Goal: Task Accomplishment & Management: Use online tool/utility

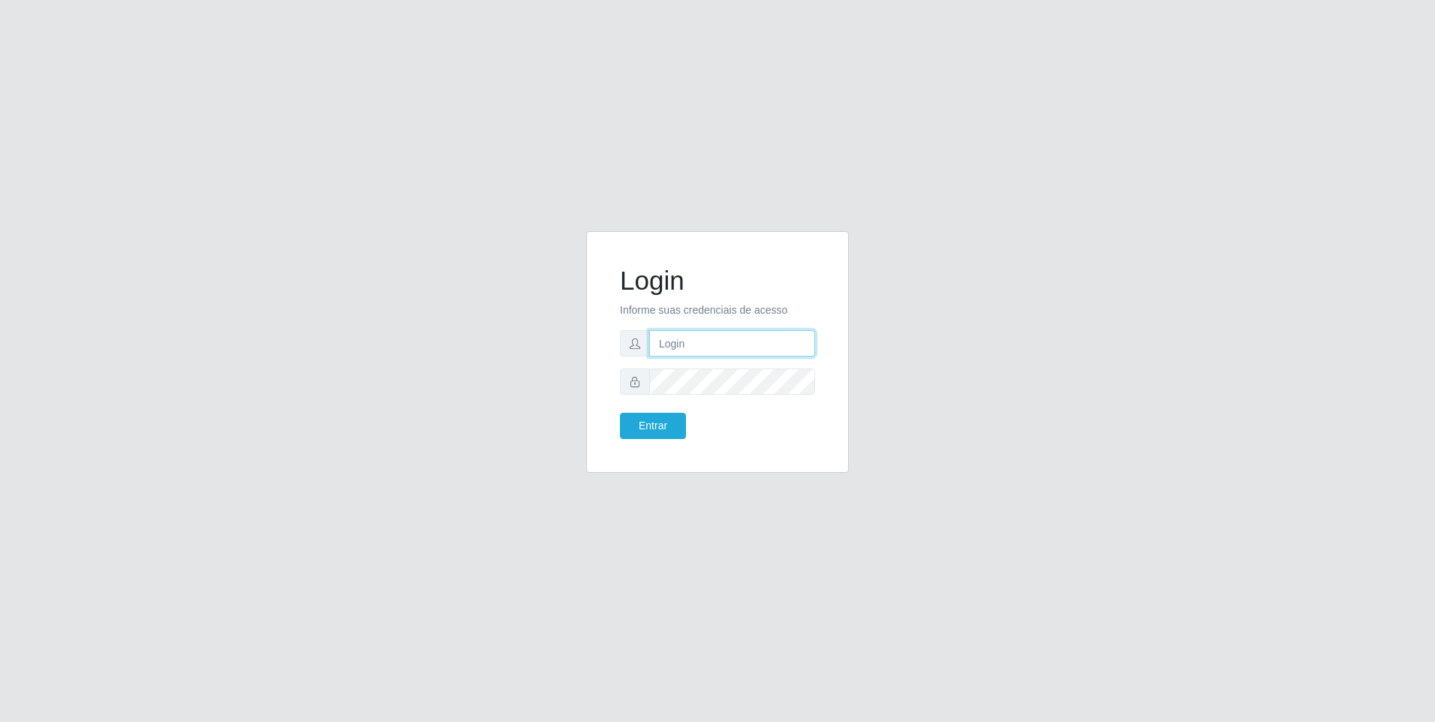
type input "[EMAIL_ADDRESS][DOMAIN_NAME]"
click at [670, 443] on div "Login Informe suas credenciais de acesso [EMAIL_ADDRESS][DOMAIN_NAME] Entrar" at bounding box center [717, 352] width 225 height 204
click at [660, 430] on button "Entrar" at bounding box center [653, 426] width 66 height 26
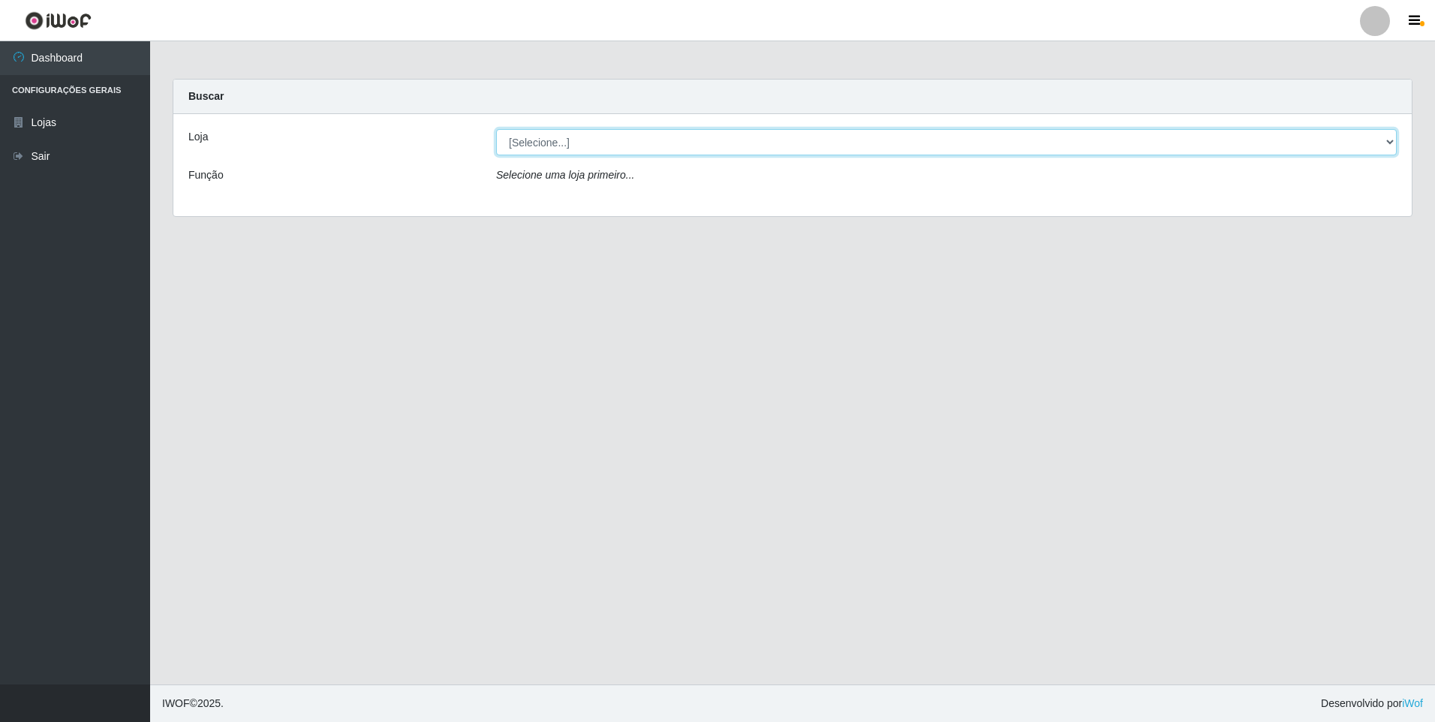
click at [692, 140] on select "[Selecione...] [GEOGRAPHIC_DATA] - [GEOGRAPHIC_DATA]" at bounding box center [946, 142] width 901 height 26
select select "432"
click at [496, 129] on select "[Selecione...] [GEOGRAPHIC_DATA] - [GEOGRAPHIC_DATA]" at bounding box center [946, 142] width 901 height 26
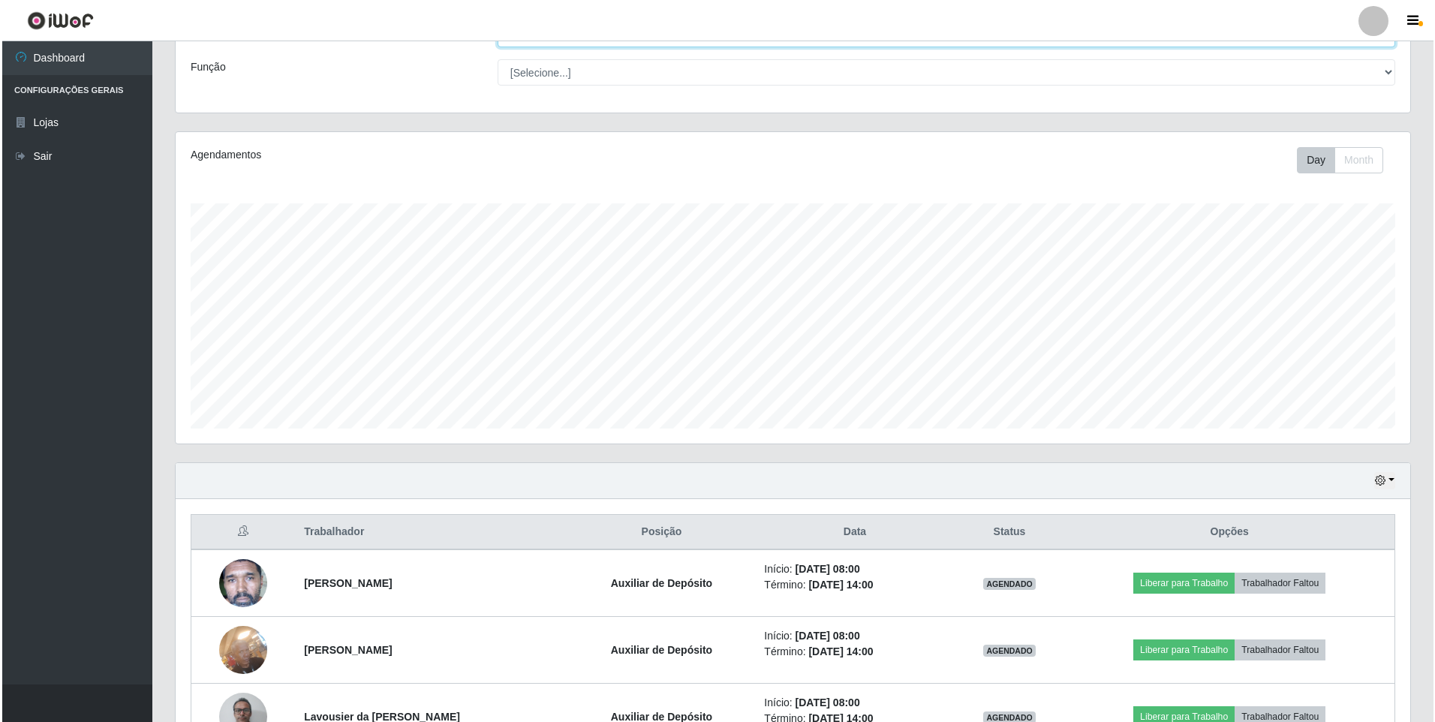
scroll to position [208, 0]
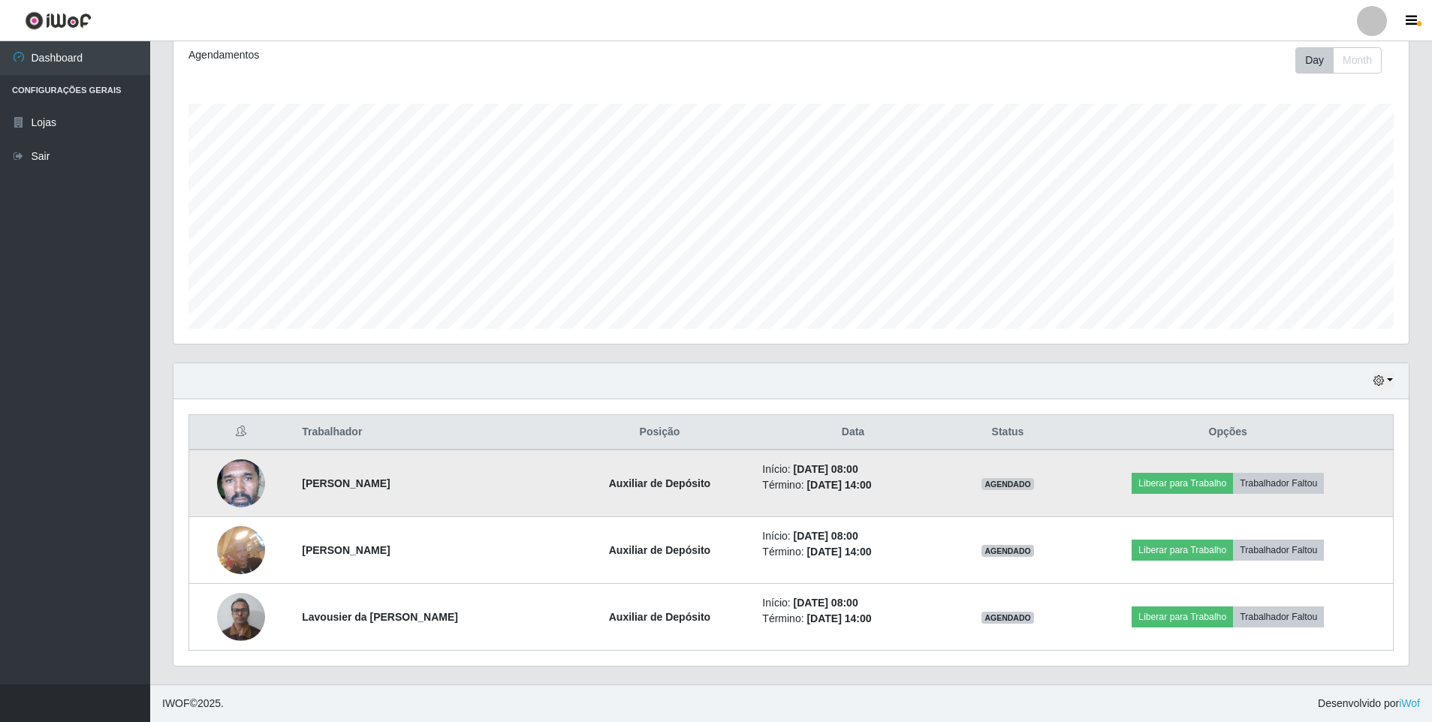
click at [233, 489] on img at bounding box center [241, 483] width 48 height 99
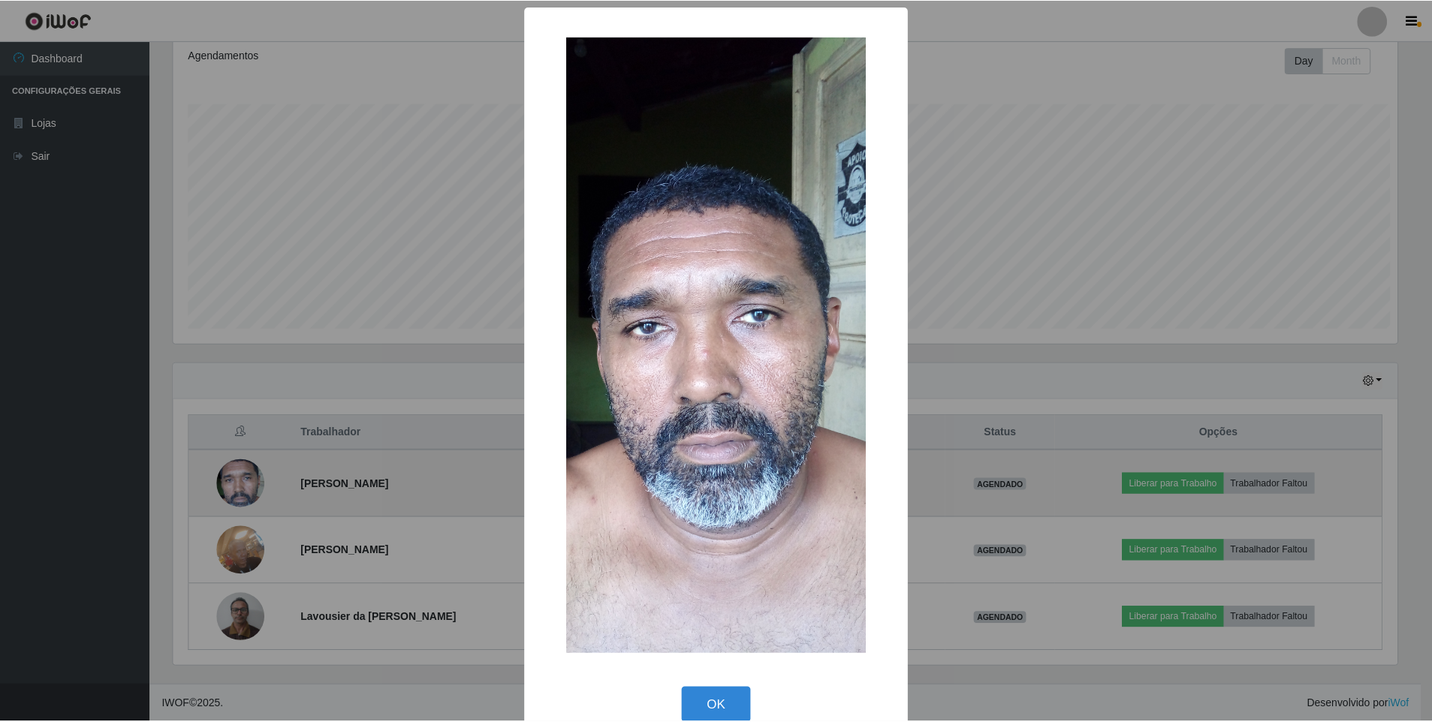
scroll to position [312, 1227]
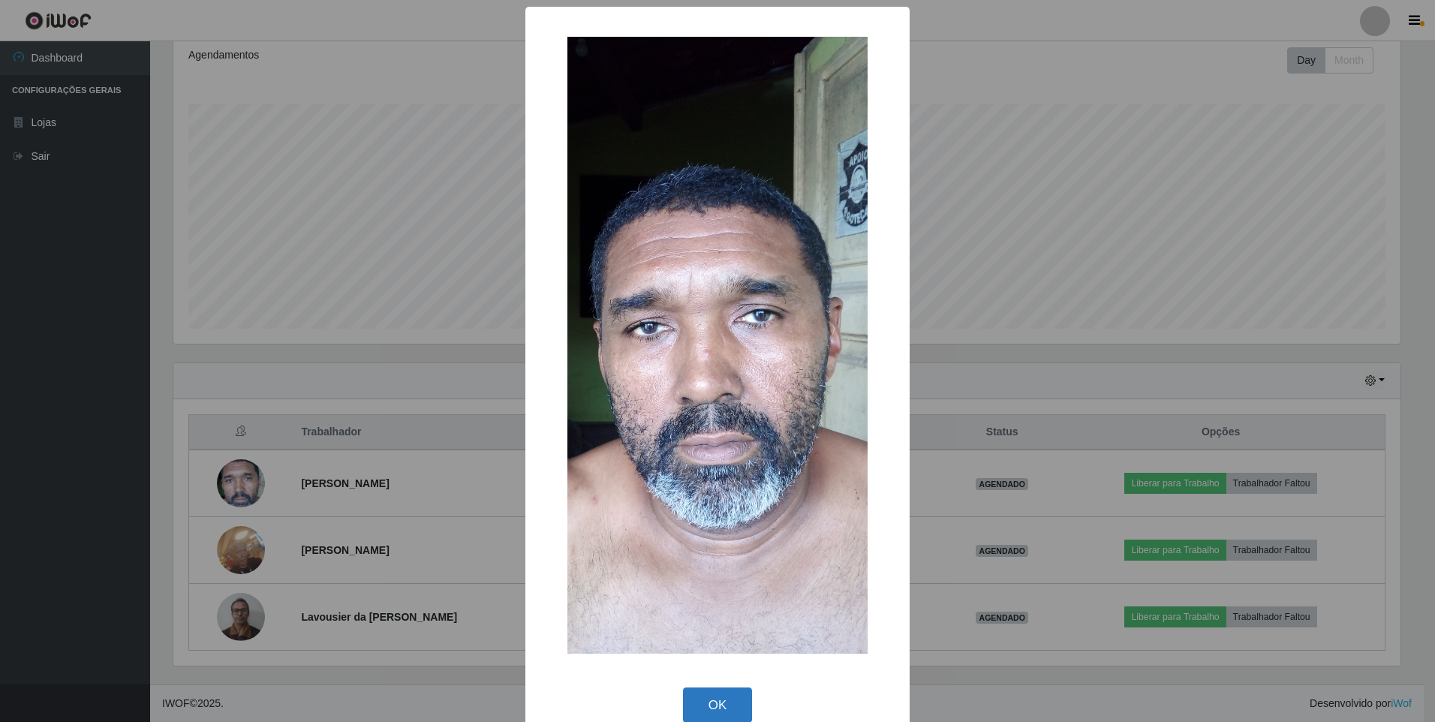
click at [711, 698] on button "OK" at bounding box center [718, 705] width 70 height 35
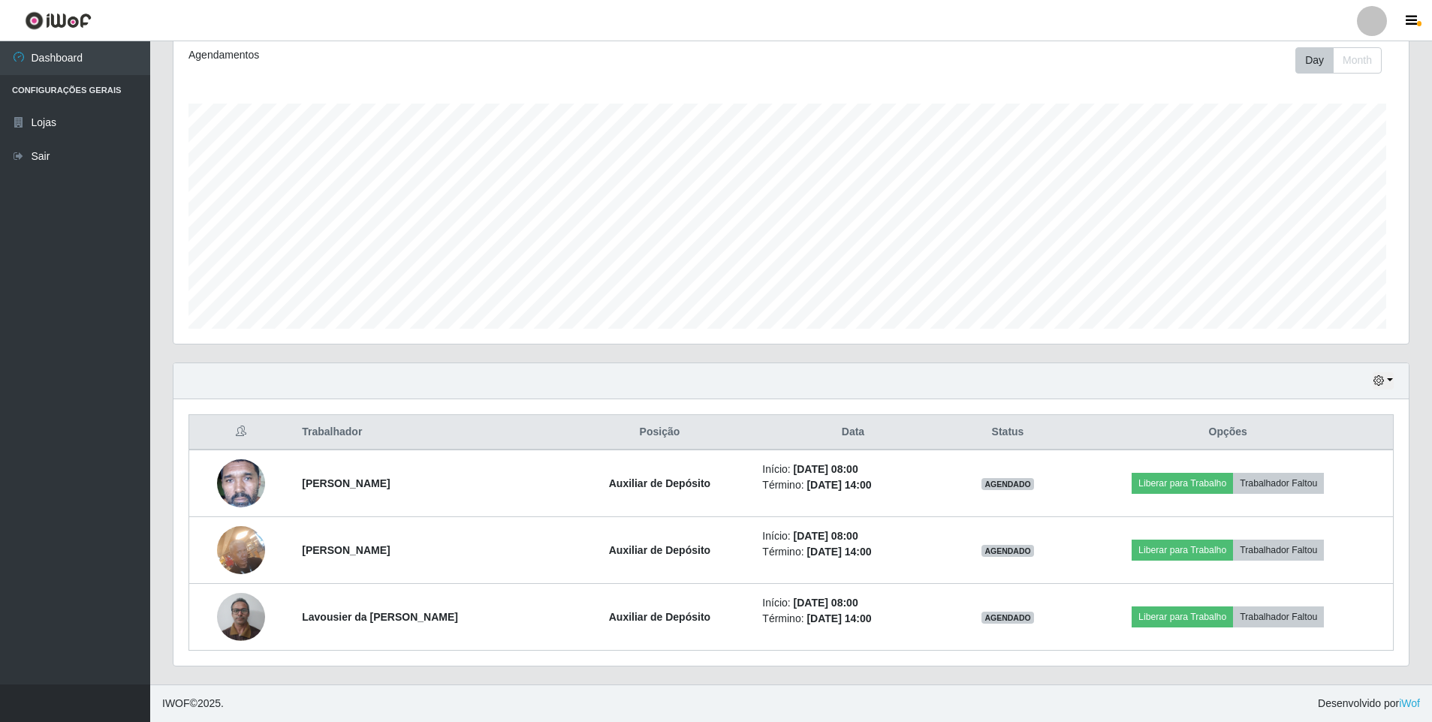
scroll to position [312, 1235]
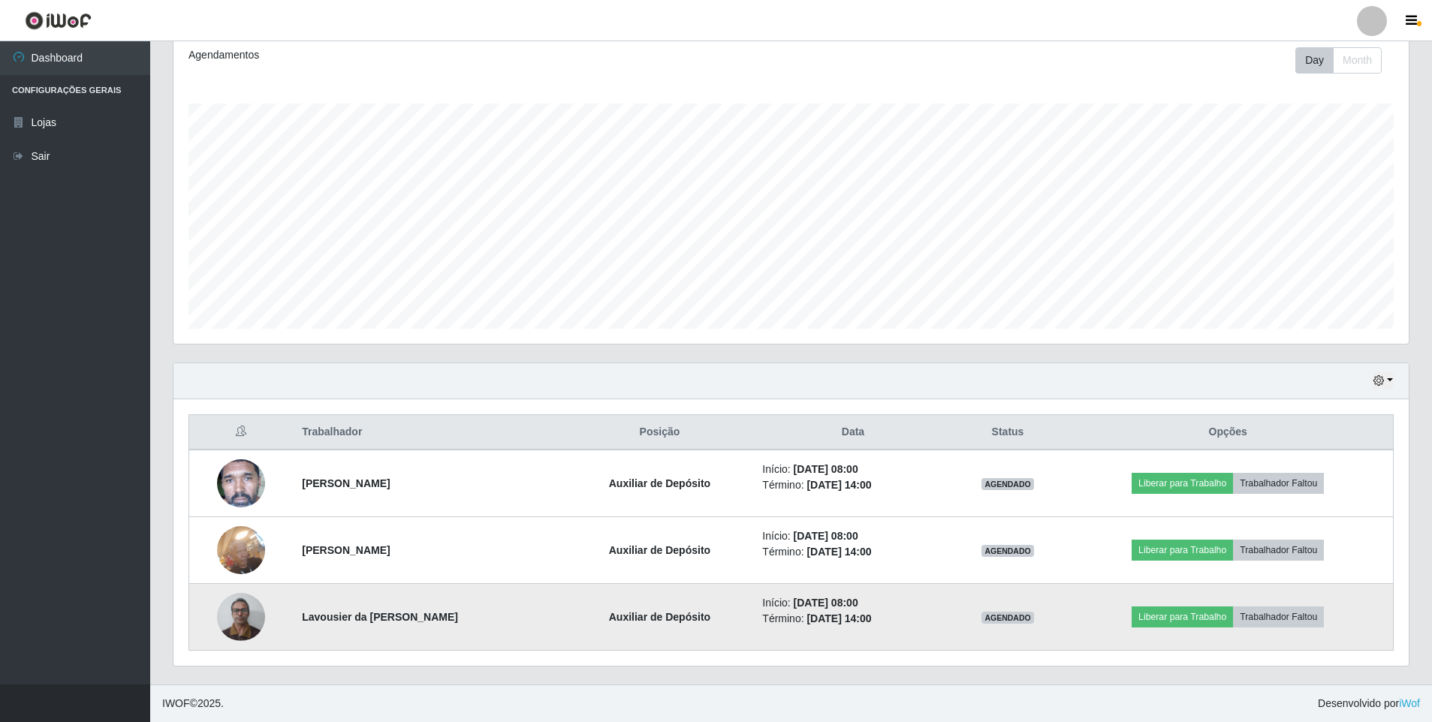
click at [221, 619] on img at bounding box center [241, 617] width 48 height 64
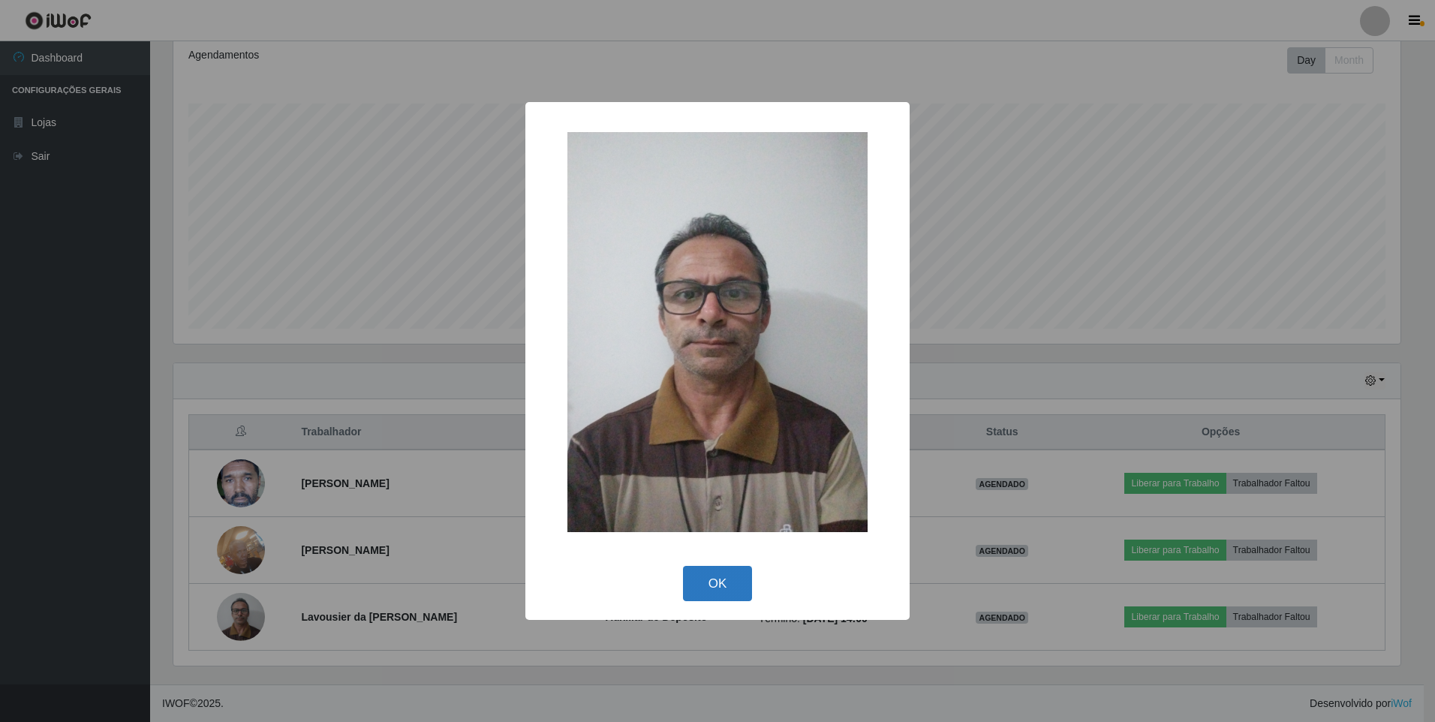
click at [748, 580] on button "OK" at bounding box center [718, 583] width 70 height 35
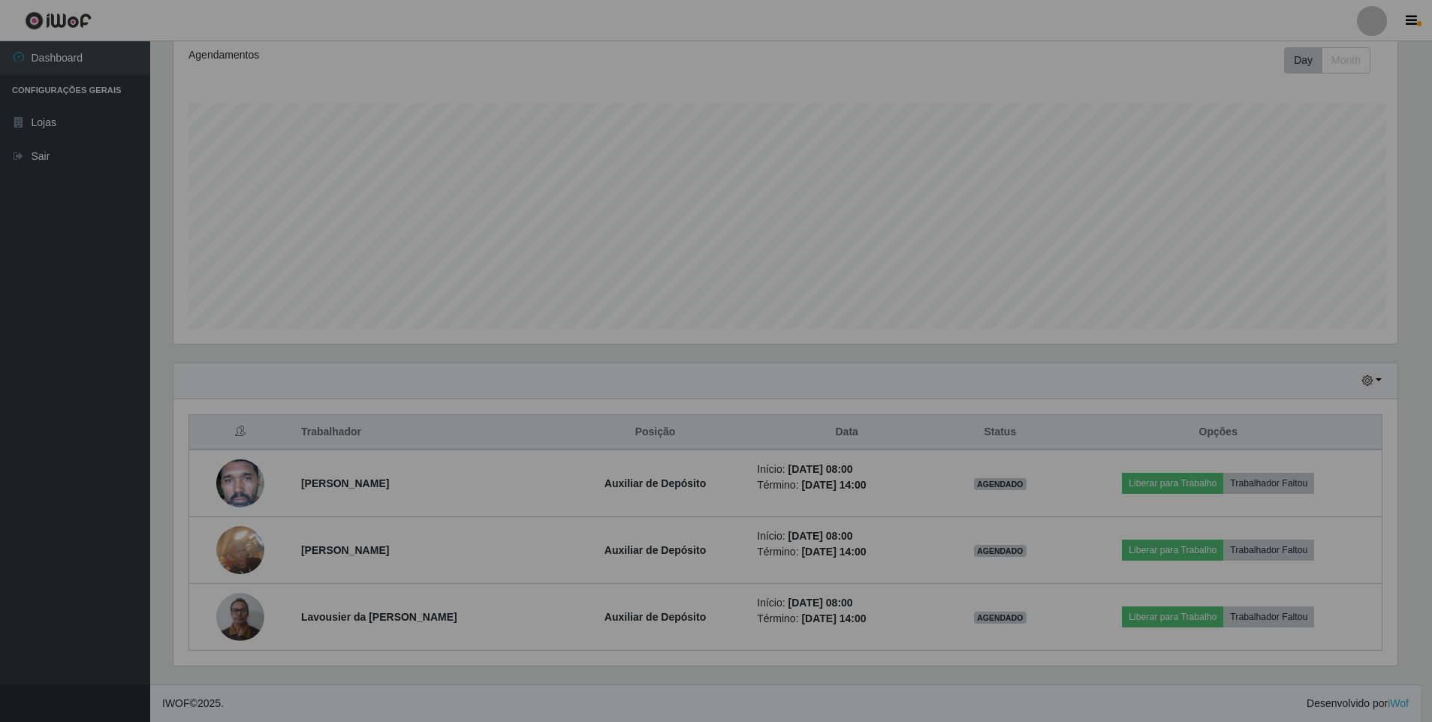
scroll to position [312, 1235]
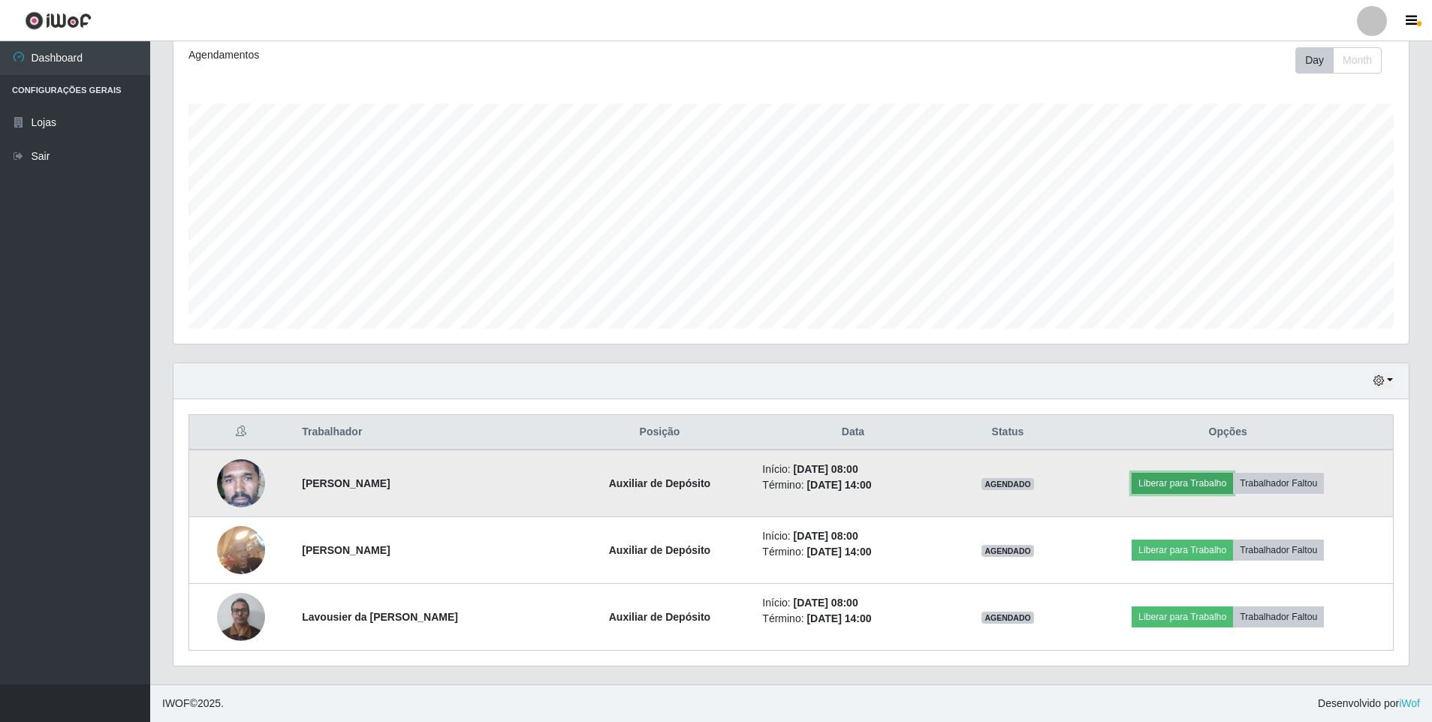
click at [1212, 480] on button "Liberar para Trabalho" at bounding box center [1181, 483] width 101 height 21
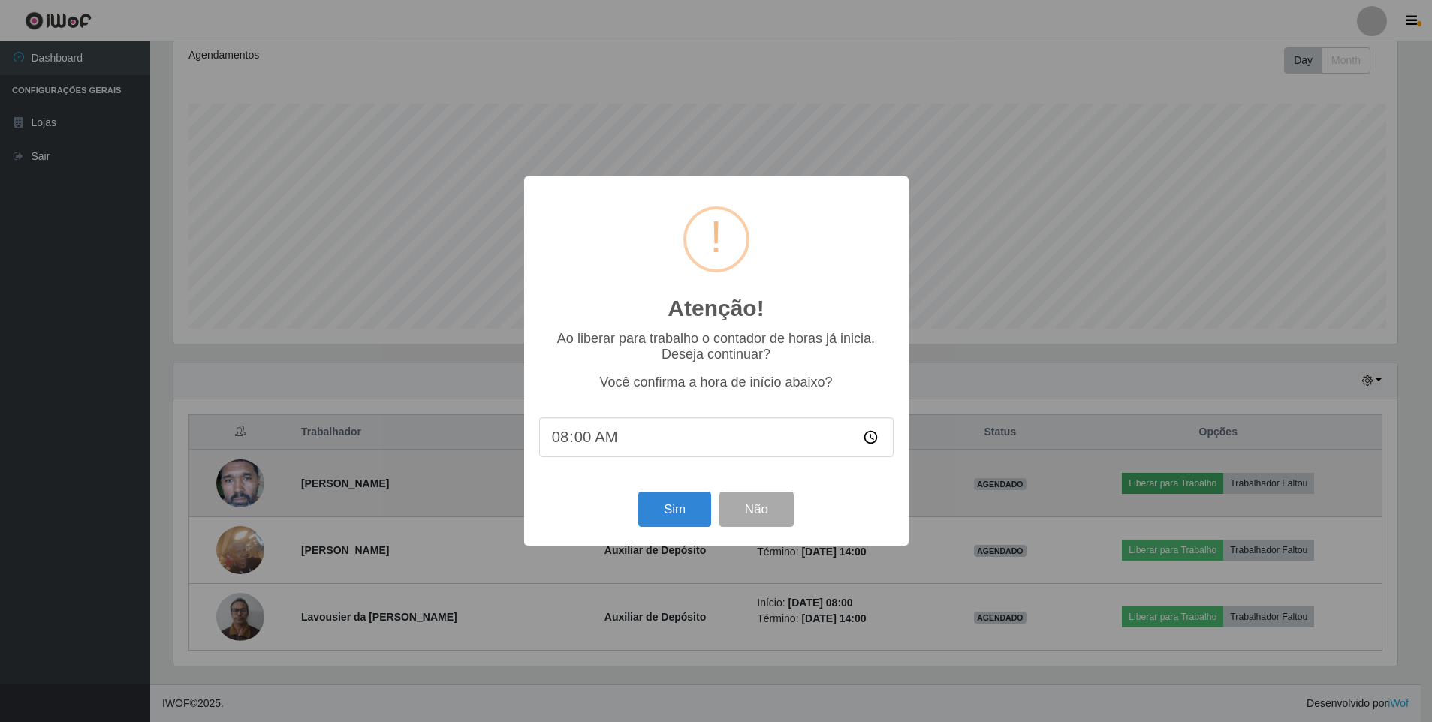
scroll to position [312, 1227]
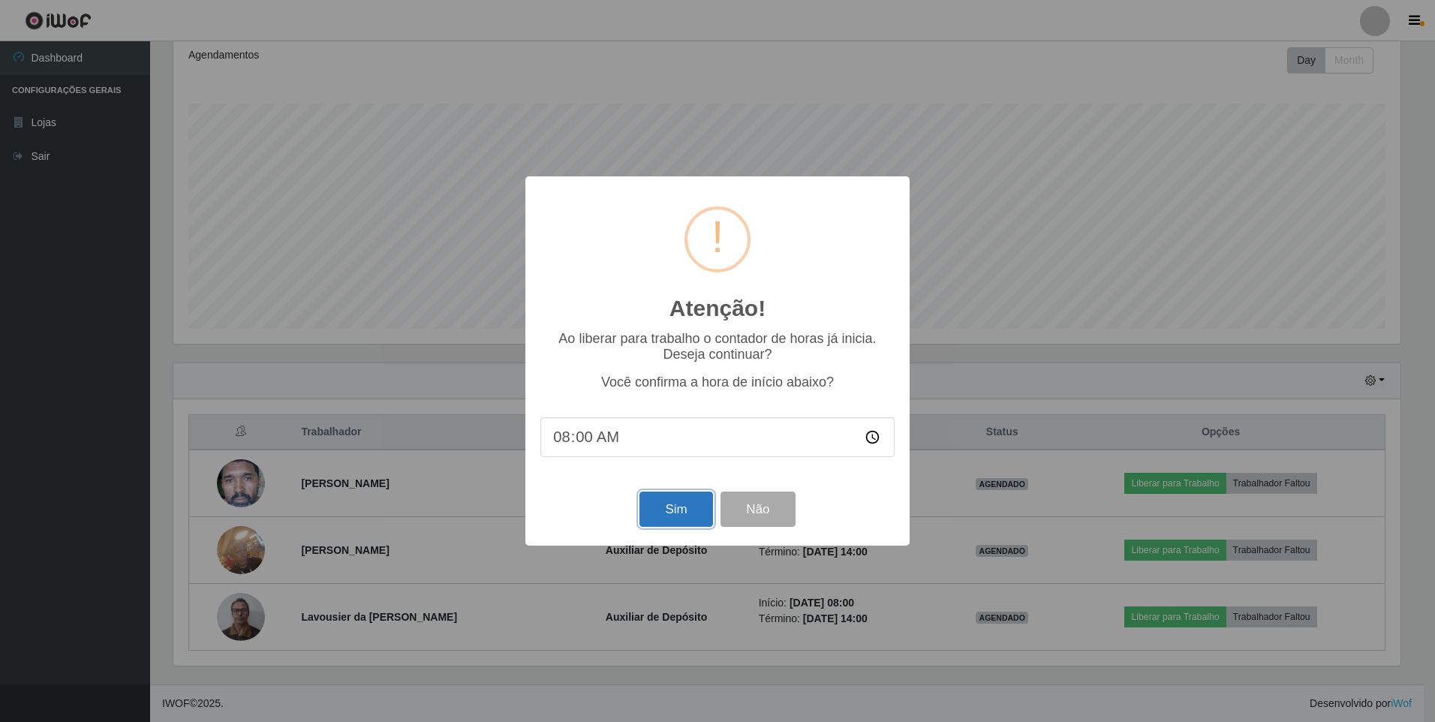
click at [700, 518] on button "Sim" at bounding box center [676, 509] width 73 height 35
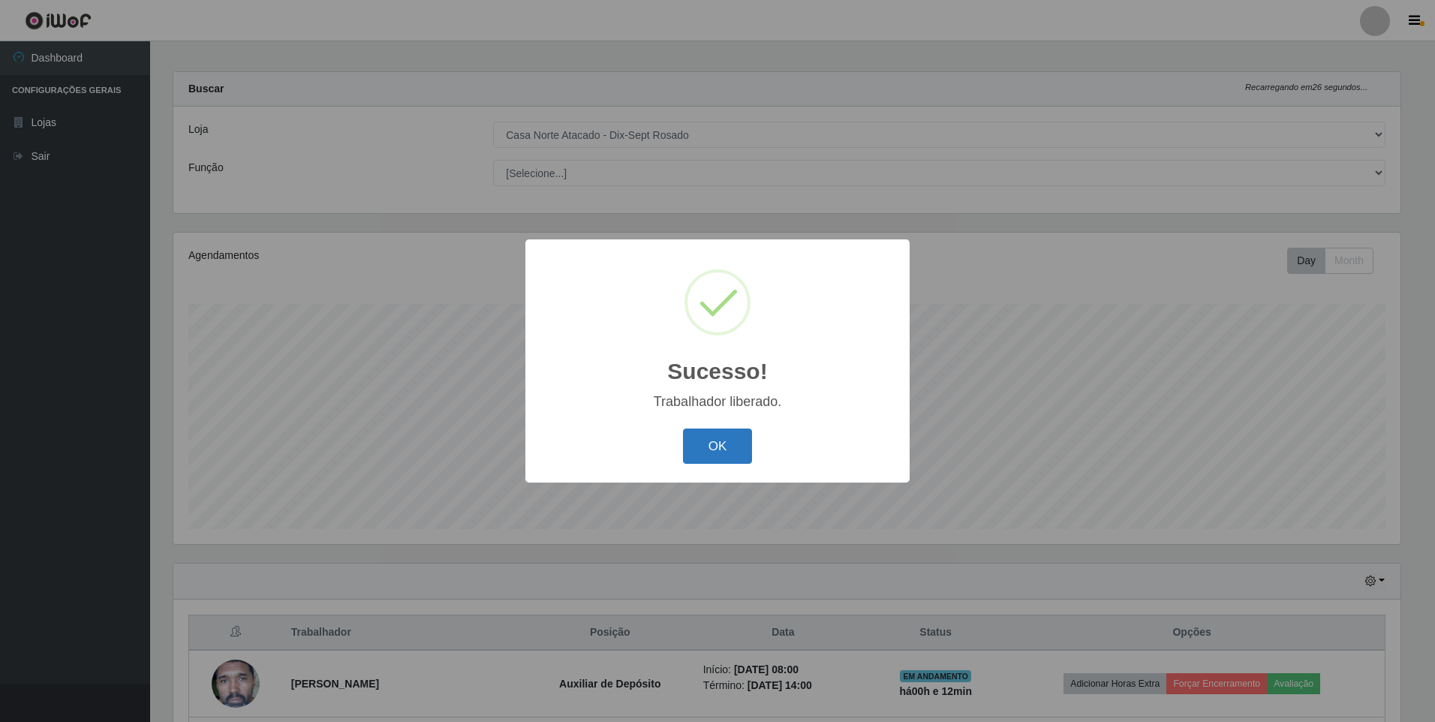
click at [703, 444] on button "OK" at bounding box center [718, 446] width 70 height 35
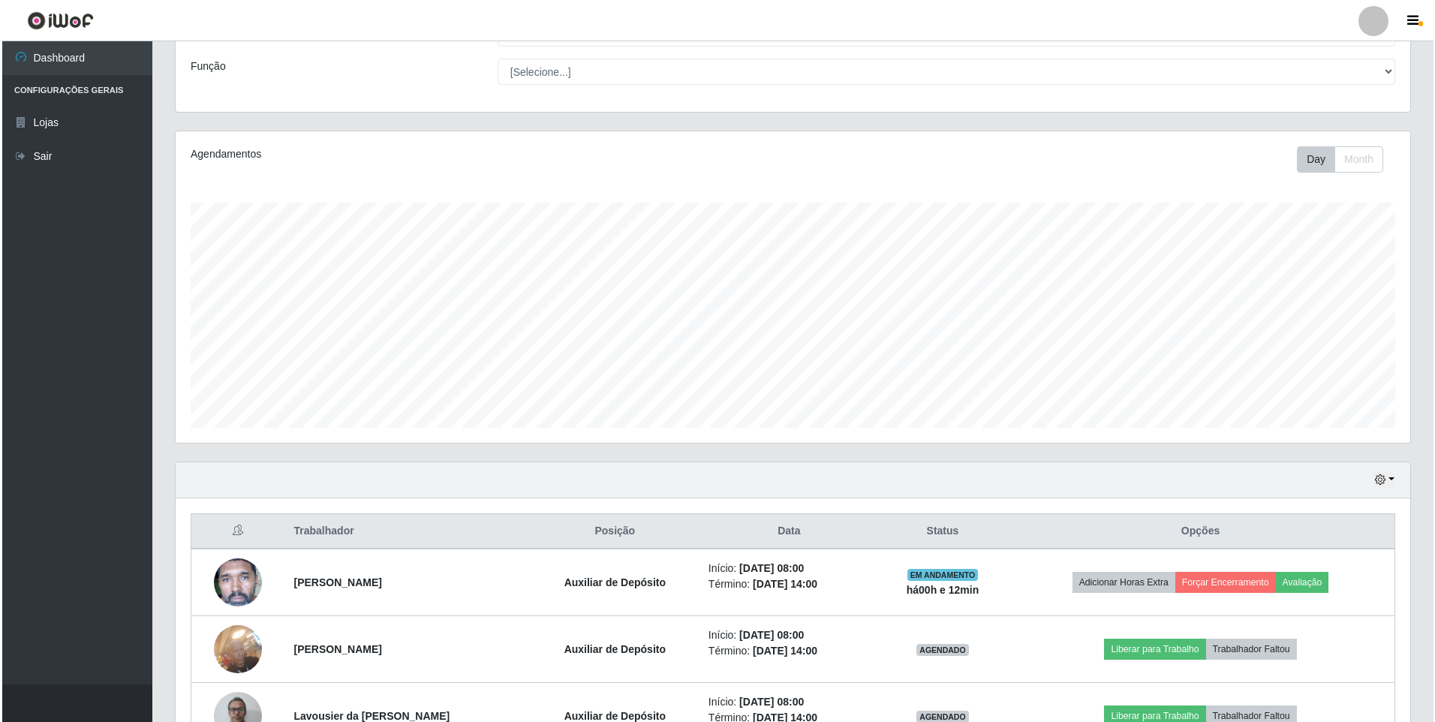
scroll to position [208, 0]
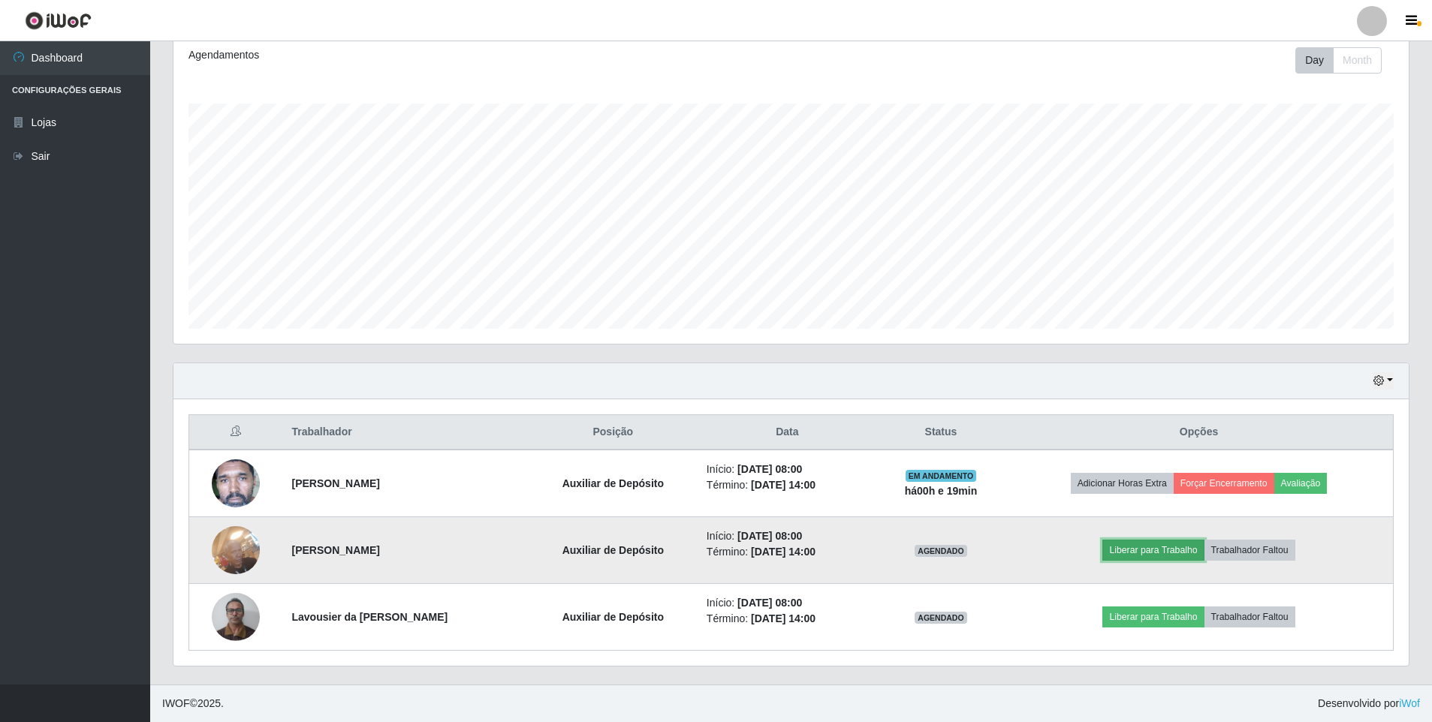
click at [1187, 559] on button "Liberar para Trabalho" at bounding box center [1152, 550] width 101 height 21
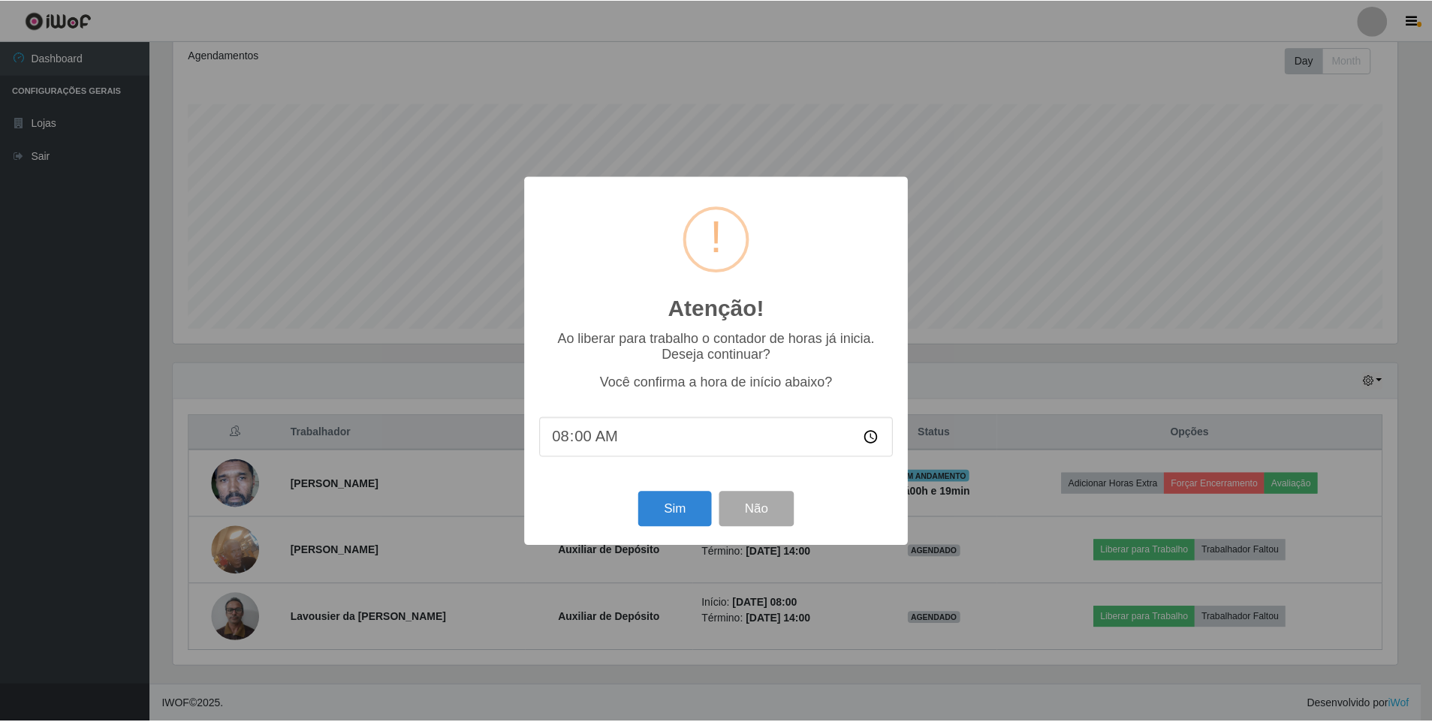
scroll to position [312, 1227]
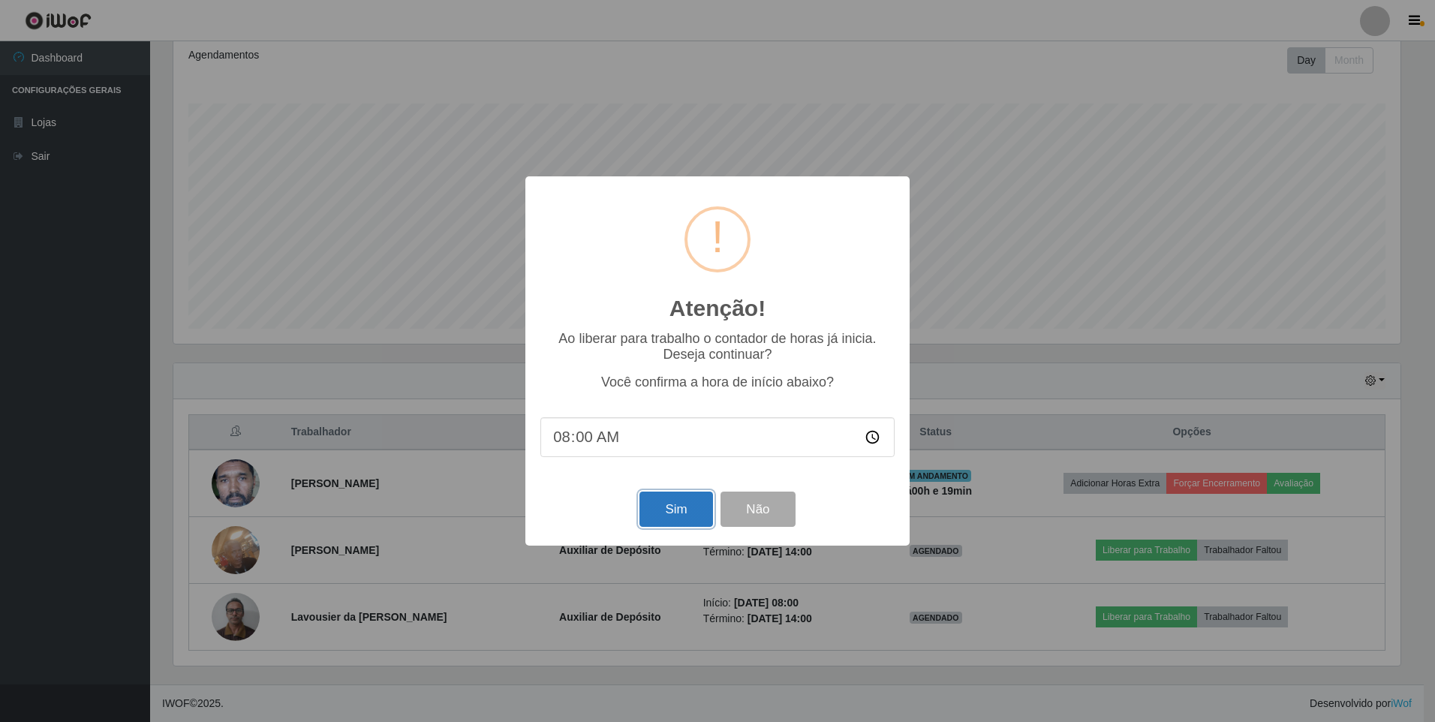
click at [661, 512] on button "Sim" at bounding box center [676, 509] width 73 height 35
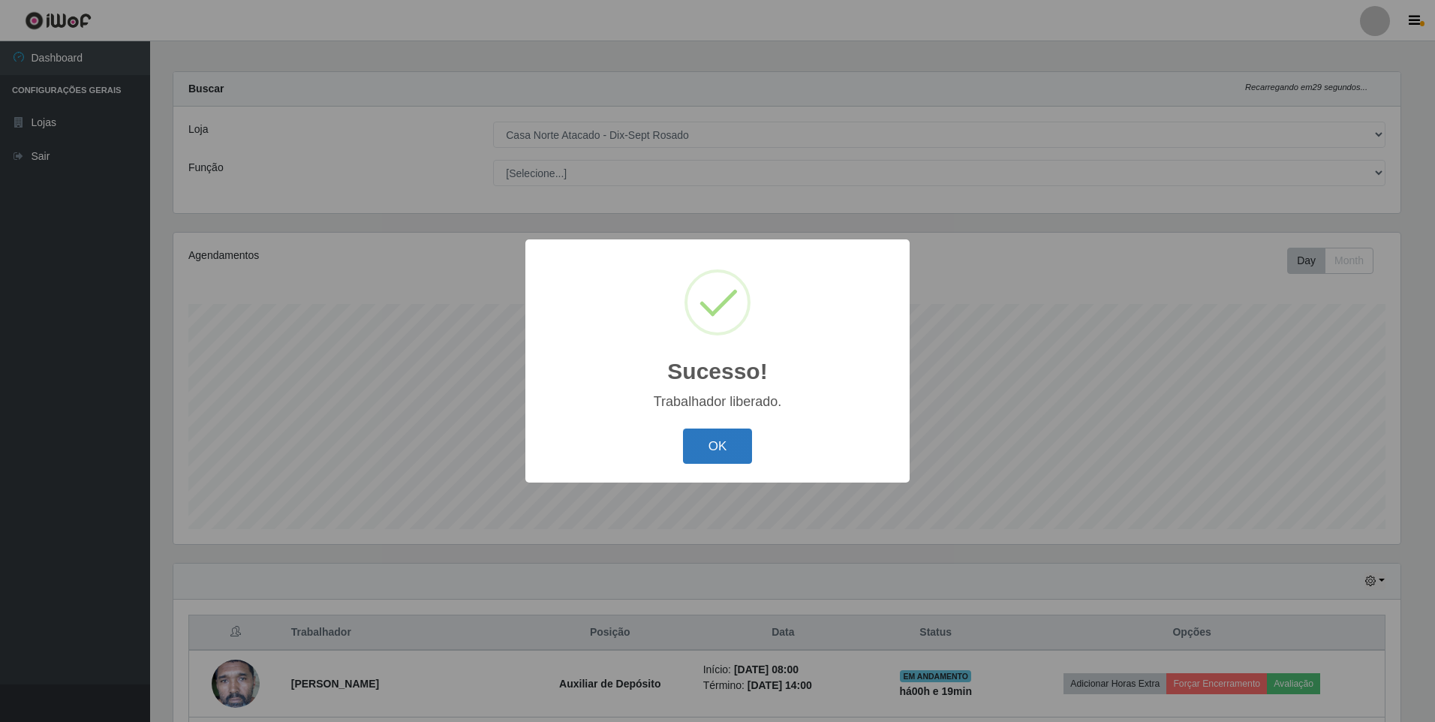
click at [723, 447] on button "OK" at bounding box center [718, 446] width 70 height 35
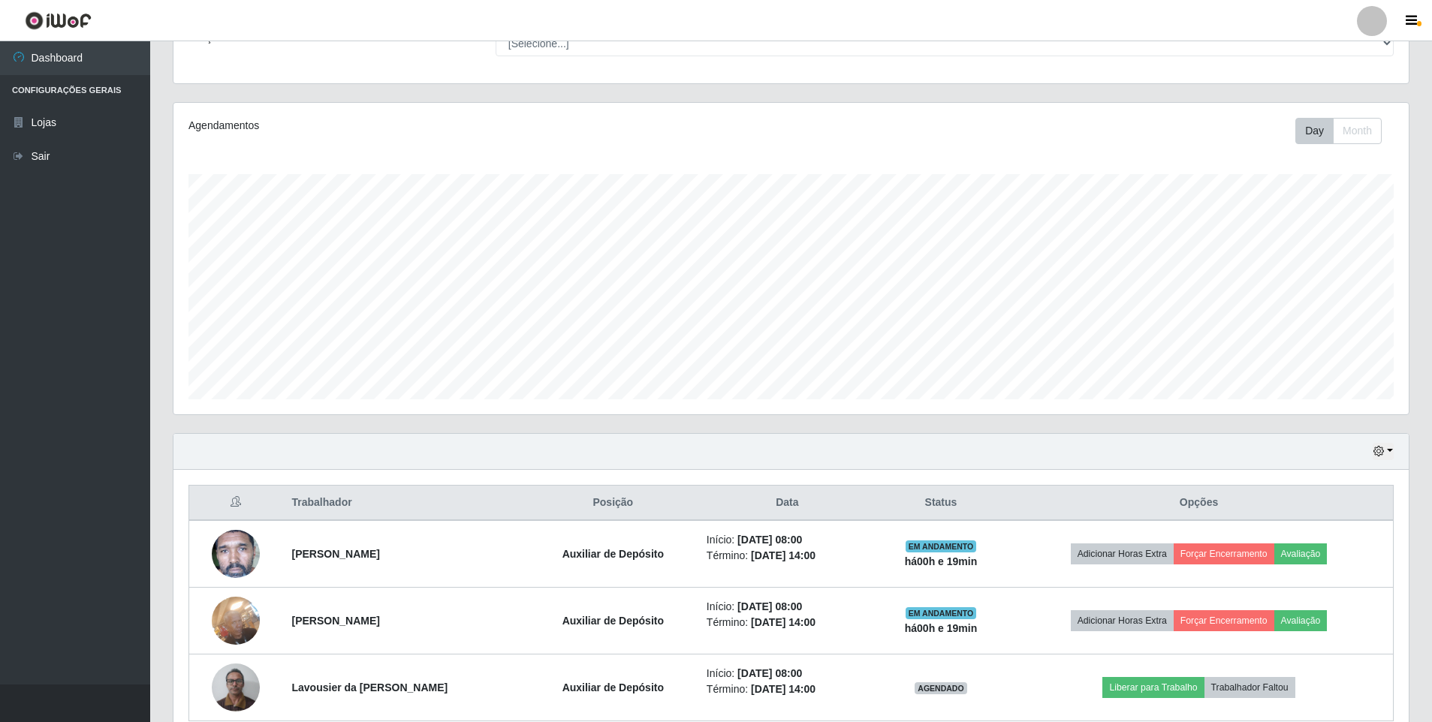
scroll to position [208, 0]
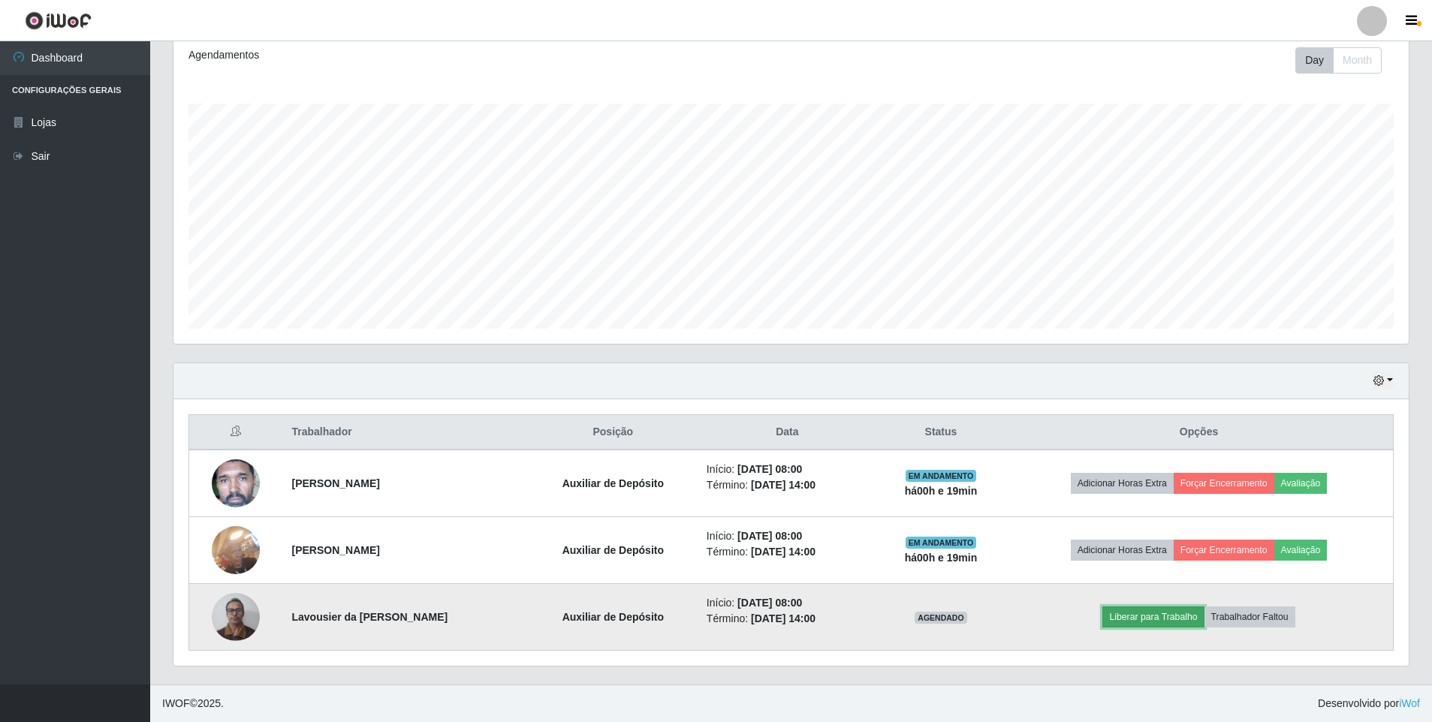
click at [1182, 613] on button "Liberar para Trabalho" at bounding box center [1152, 617] width 101 height 21
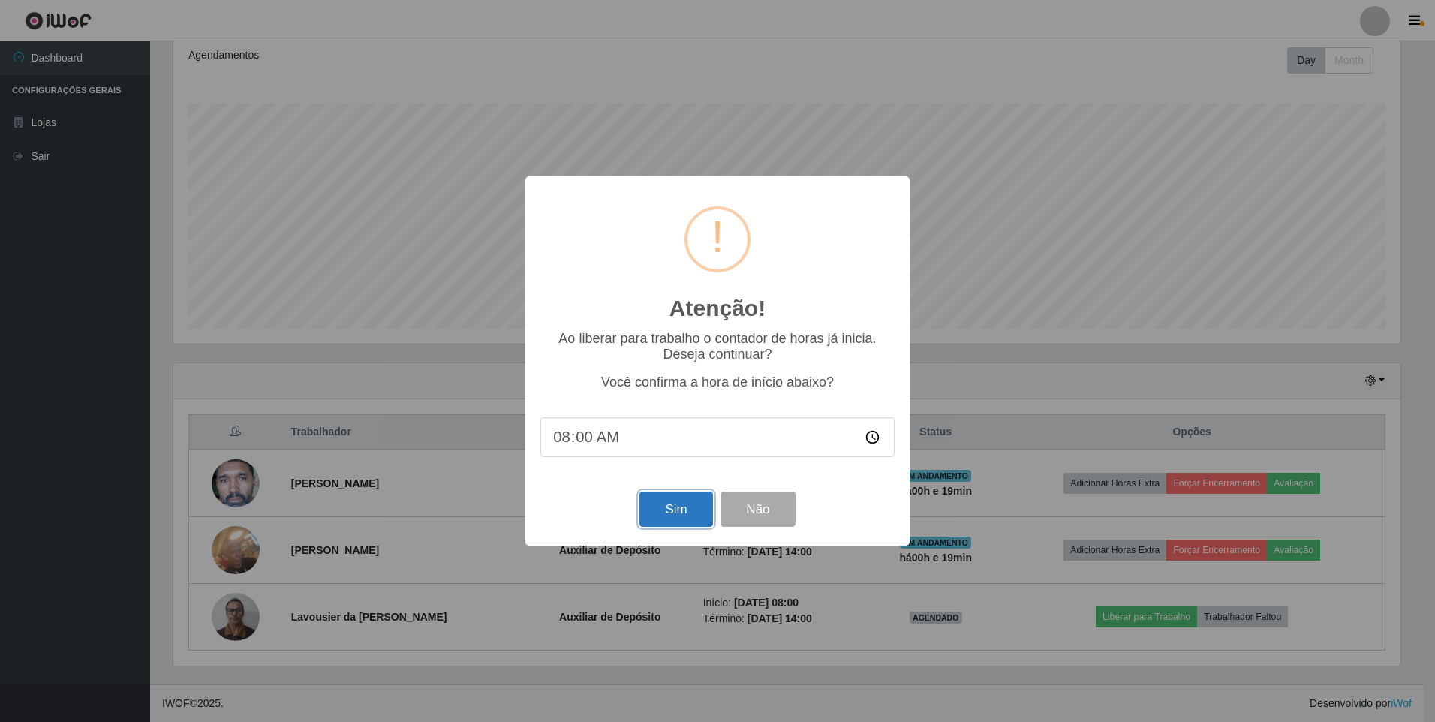
click at [662, 526] on button "Sim" at bounding box center [676, 509] width 73 height 35
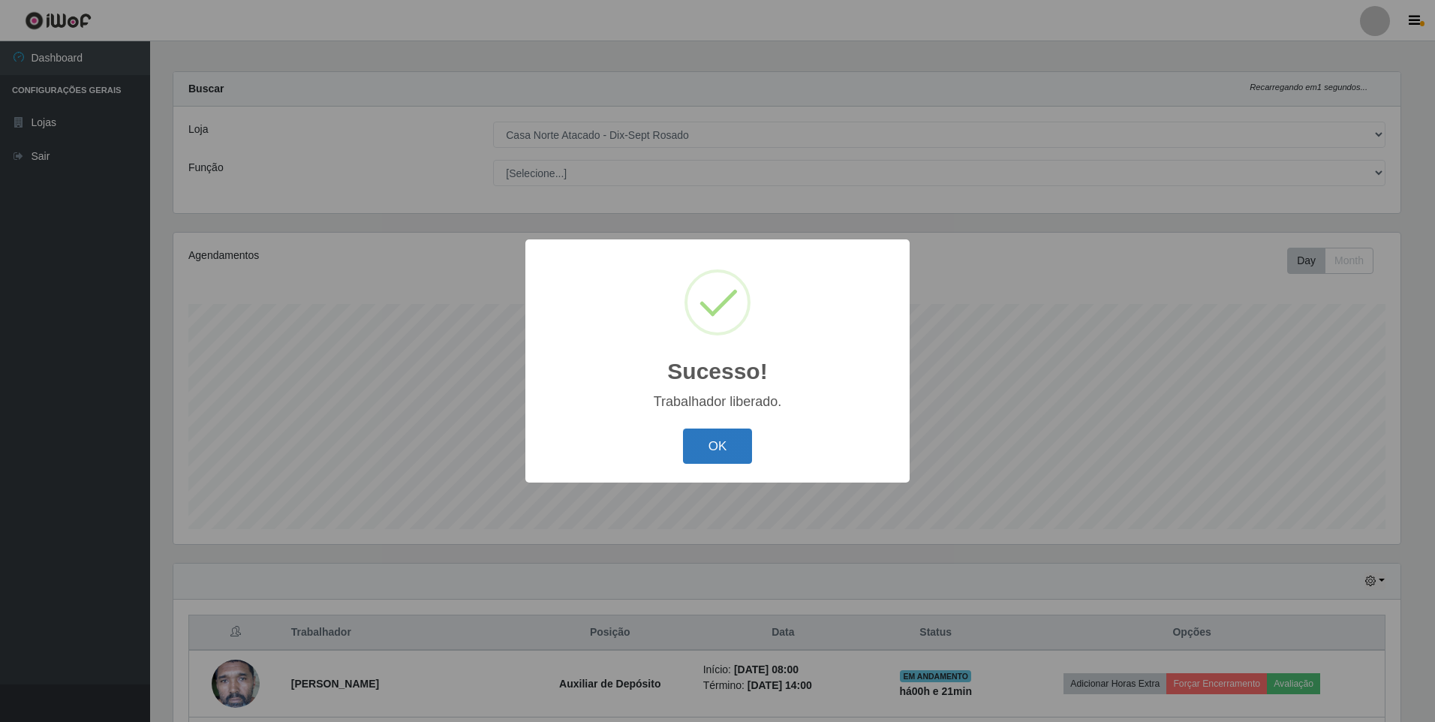
click at [712, 454] on button "OK" at bounding box center [718, 446] width 70 height 35
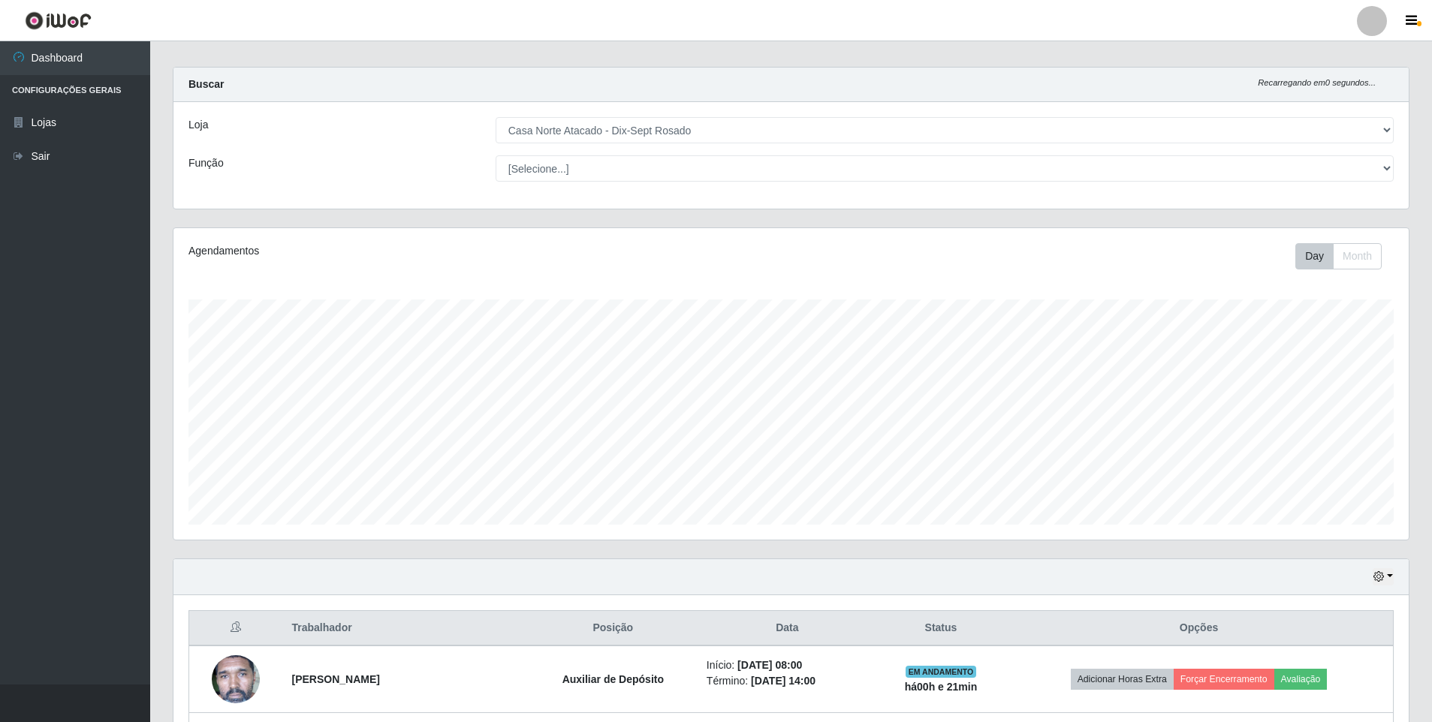
scroll to position [208, 0]
